Goal: Task Accomplishment & Management: Use online tool/utility

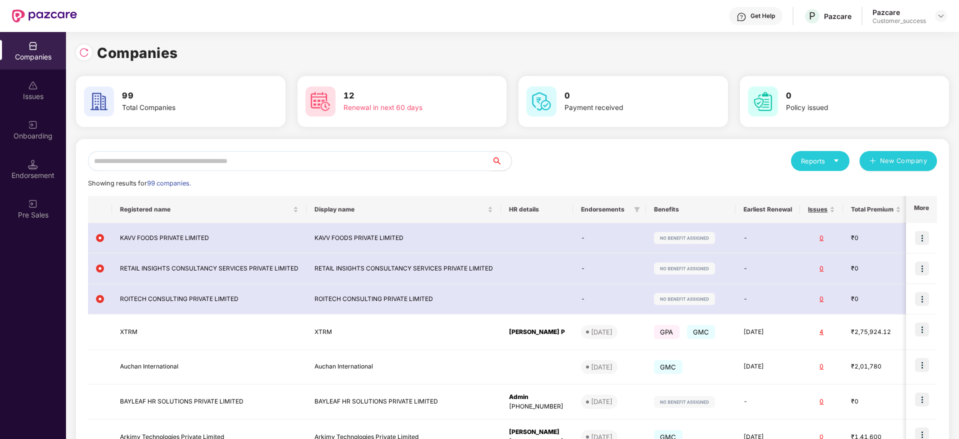
click at [112, 160] on input "text" at bounding box center [290, 161] width 404 height 20
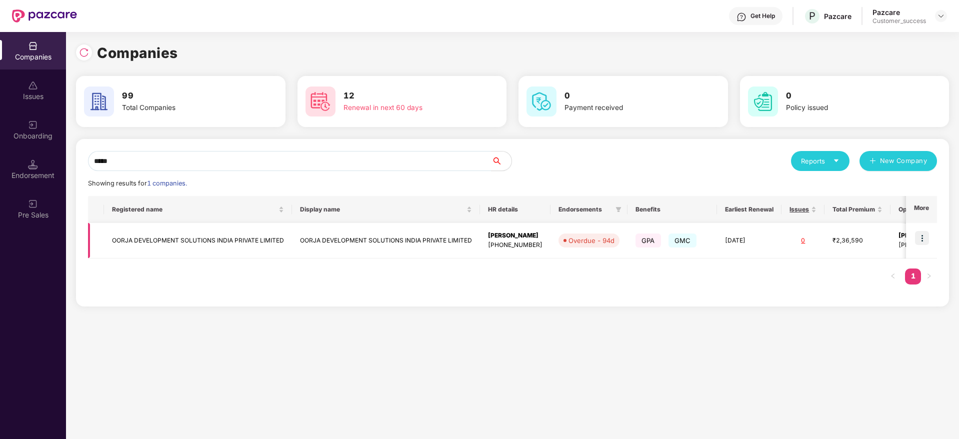
type input "*****"
click at [920, 236] on img at bounding box center [922, 238] width 14 height 14
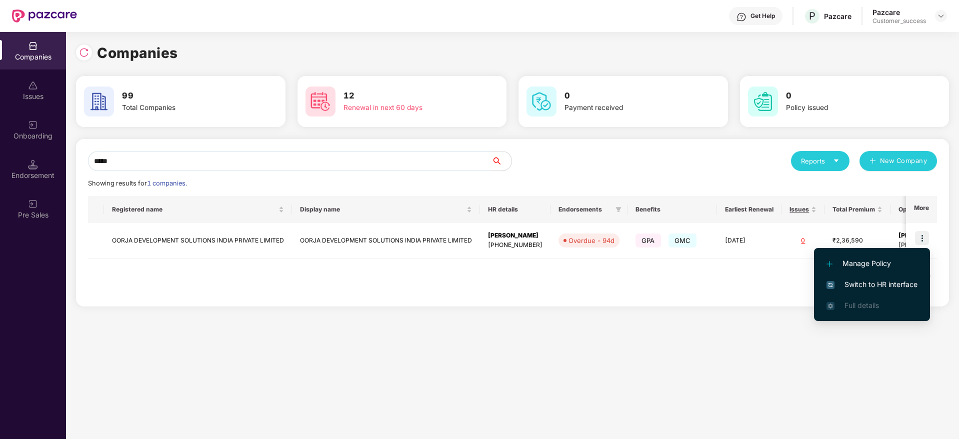
click at [878, 280] on span "Switch to HR interface" at bounding box center [872, 284] width 91 height 11
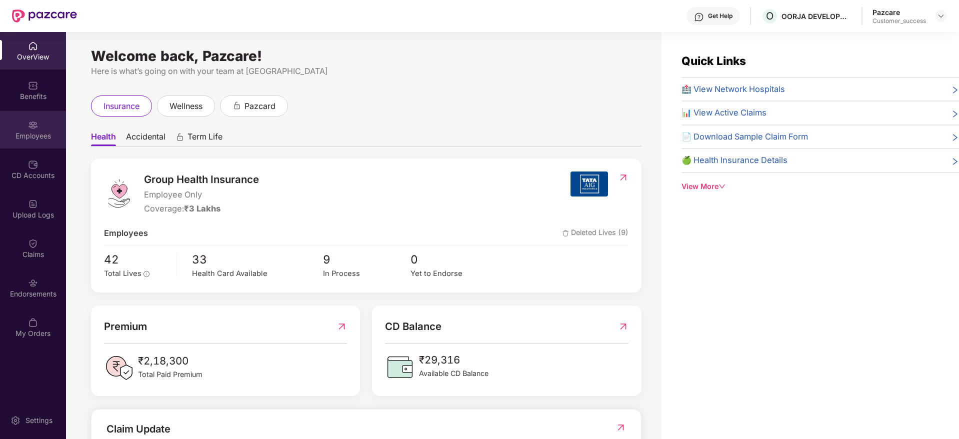
click at [26, 146] on div "Employees" at bounding box center [33, 130] width 66 height 38
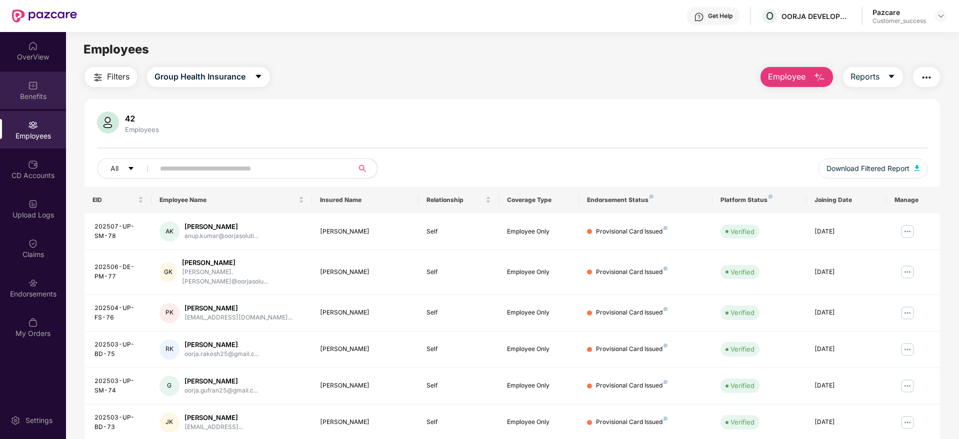
click at [29, 104] on div "Benefits" at bounding box center [33, 91] width 66 height 38
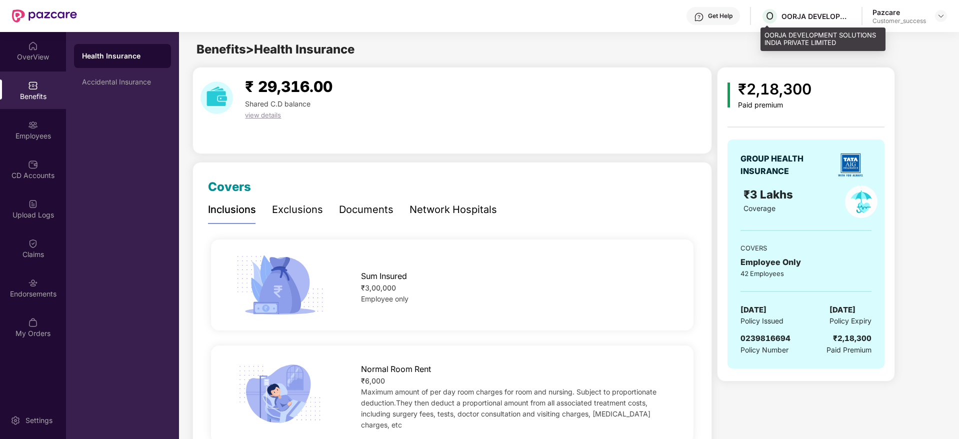
click at [796, 14] on div "OORJA DEVELOPMENT SOLUTIONS INDIA PRIVATE LIMITED" at bounding box center [817, 17] width 70 height 10
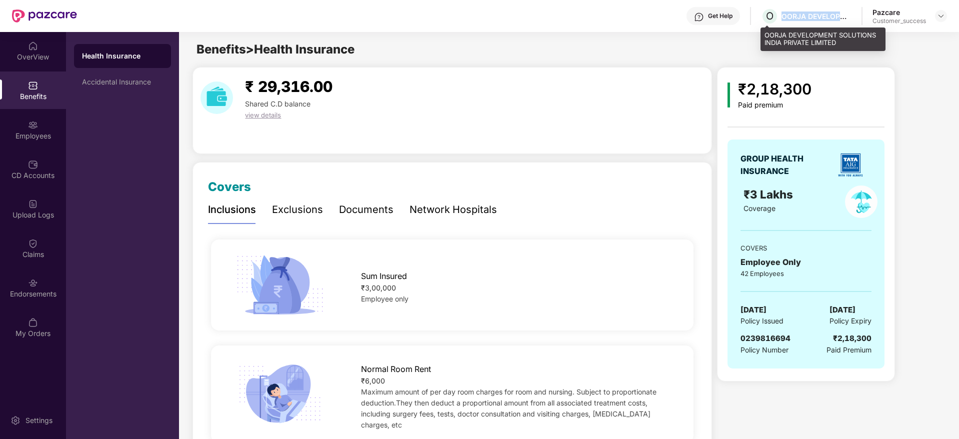
click at [796, 14] on div "OORJA DEVELOPMENT SOLUTIONS INDIA PRIVATE LIMITED" at bounding box center [817, 17] width 70 height 10
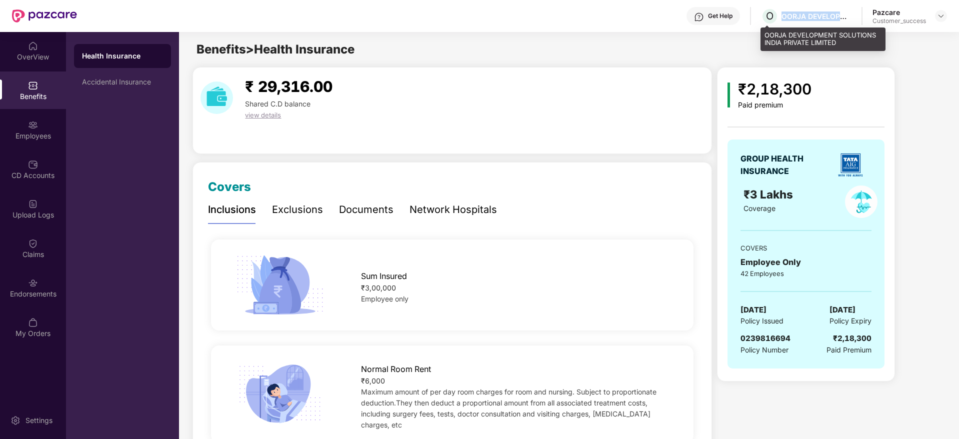
click at [796, 14] on div "OORJA DEVELOPMENT SOLUTIONS INDIA PRIVATE LIMITED" at bounding box center [817, 17] width 70 height 10
copy div "OORJA DEVELOPMENT SOLUTIONS INDIA PRIVATE LIMITED"
click at [762, 336] on span "0239816694" at bounding box center [766, 339] width 50 height 10
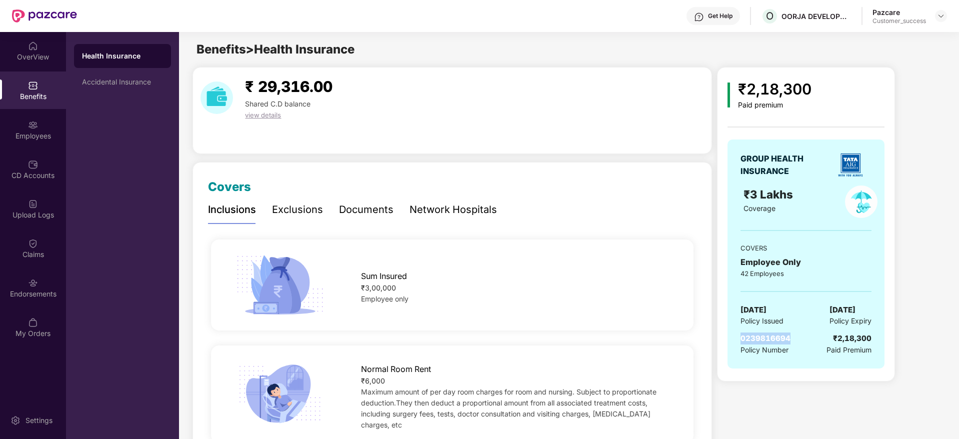
click at [762, 336] on span "0239816694" at bounding box center [766, 339] width 50 height 10
copy span "0239816694"
